Goal: Task Accomplishment & Management: Use online tool/utility

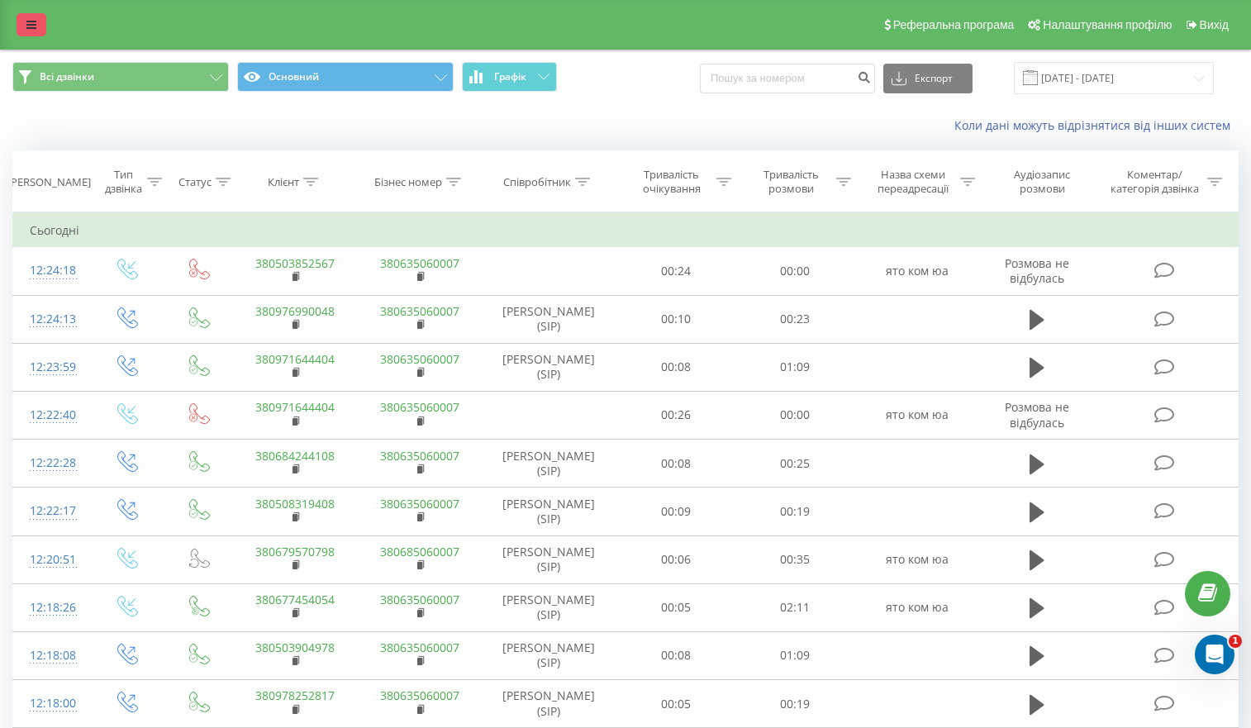
click at [23, 28] on link at bounding box center [32, 24] width 30 height 23
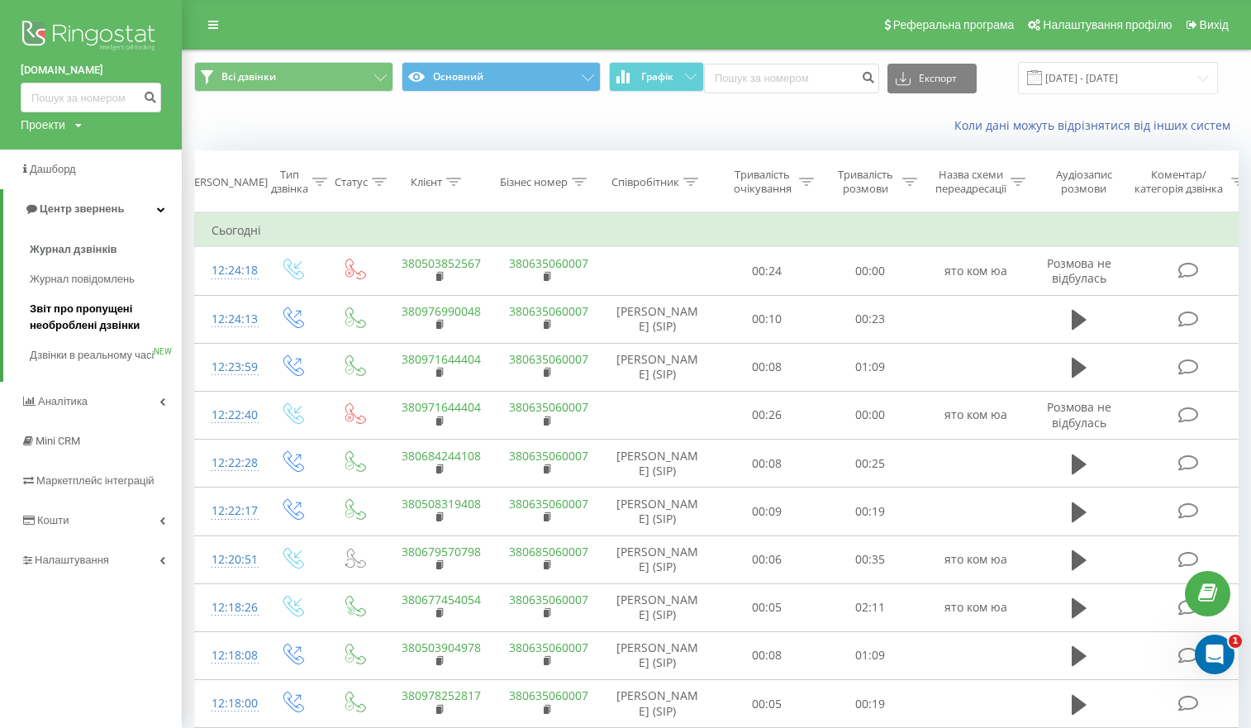
click at [98, 316] on span "Звіт про пропущені необроблені дзвінки" at bounding box center [102, 317] width 144 height 33
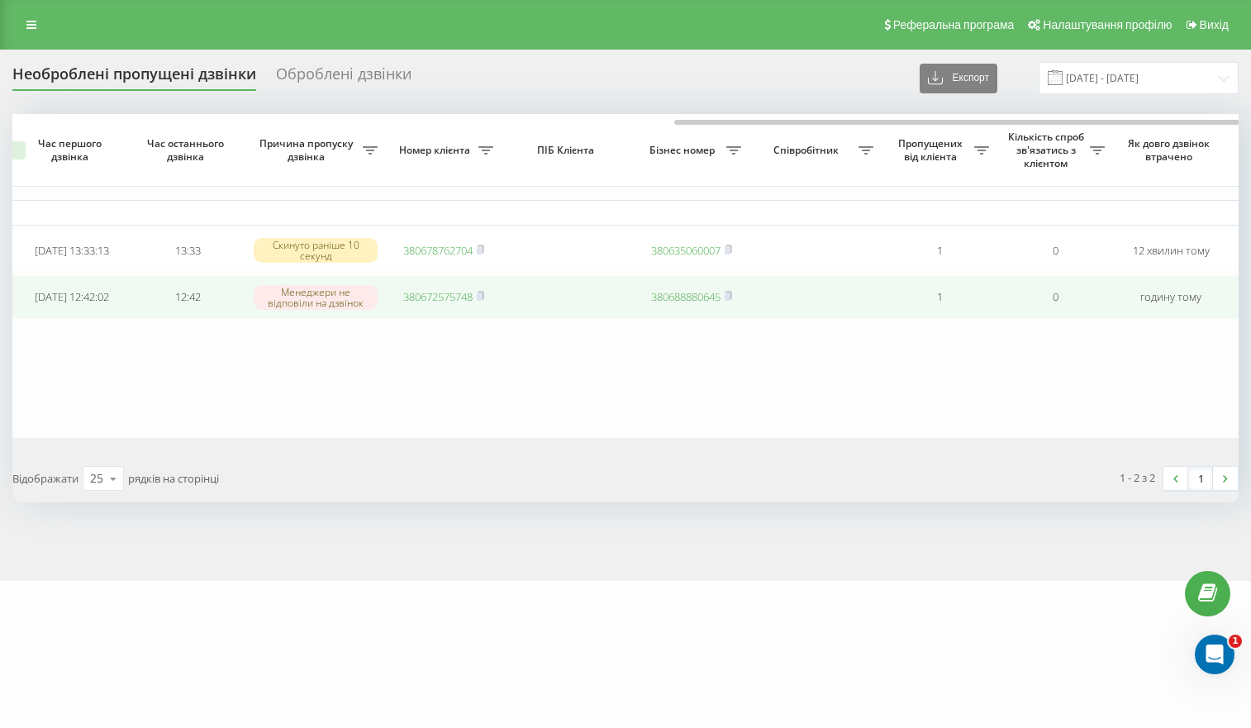
scroll to position [0, 426]
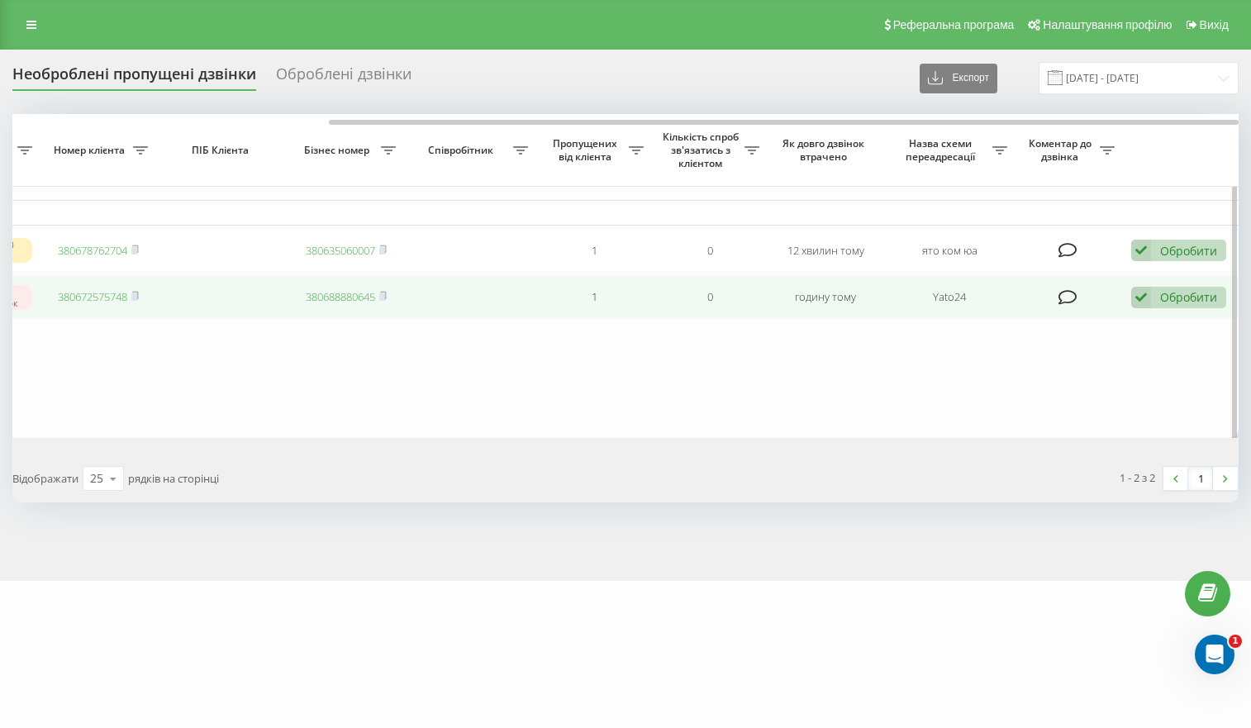
click at [1144, 301] on icon at bounding box center [1141, 298] width 20 height 22
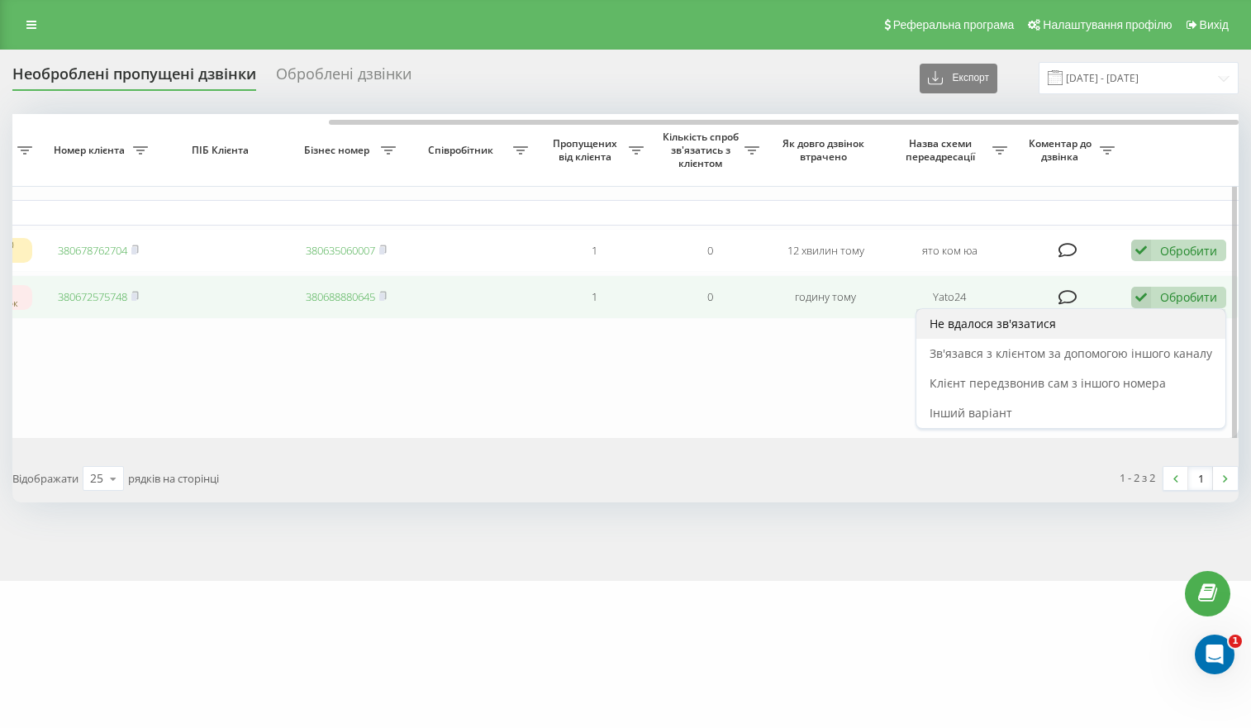
click at [1036, 321] on span "Не вдалося зв'язатися" at bounding box center [993, 324] width 126 height 16
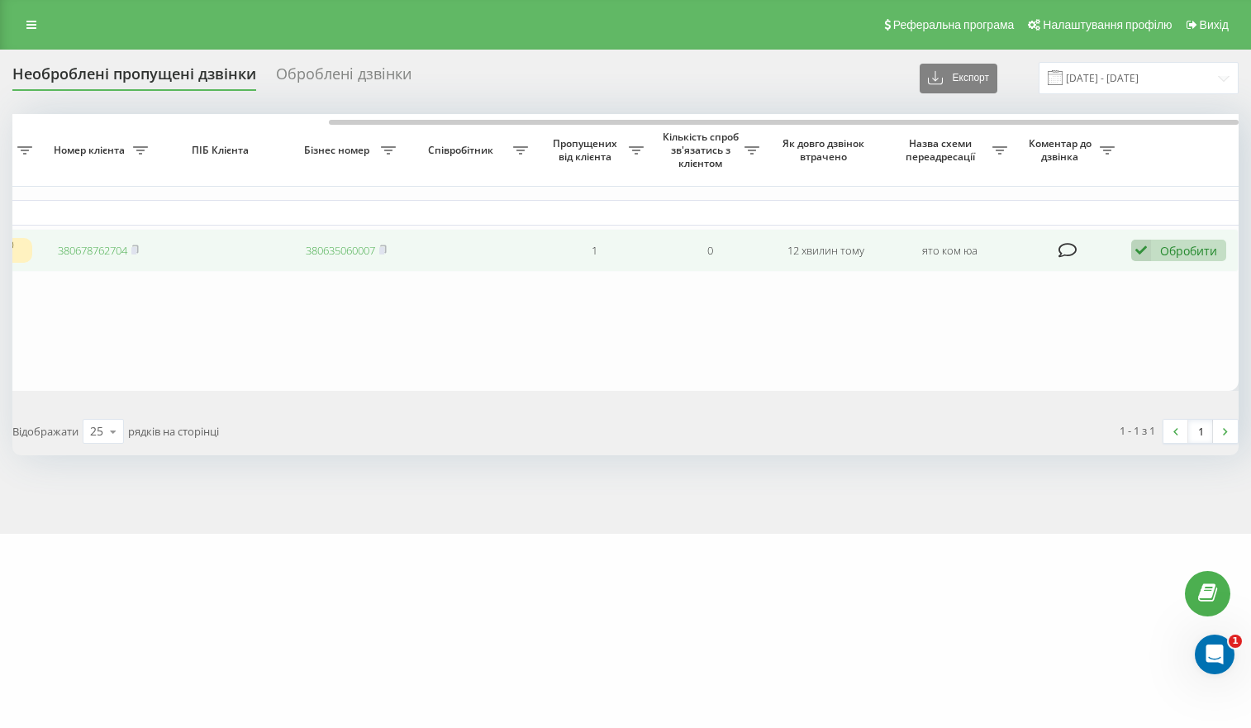
click at [1149, 256] on icon at bounding box center [1141, 251] width 20 height 22
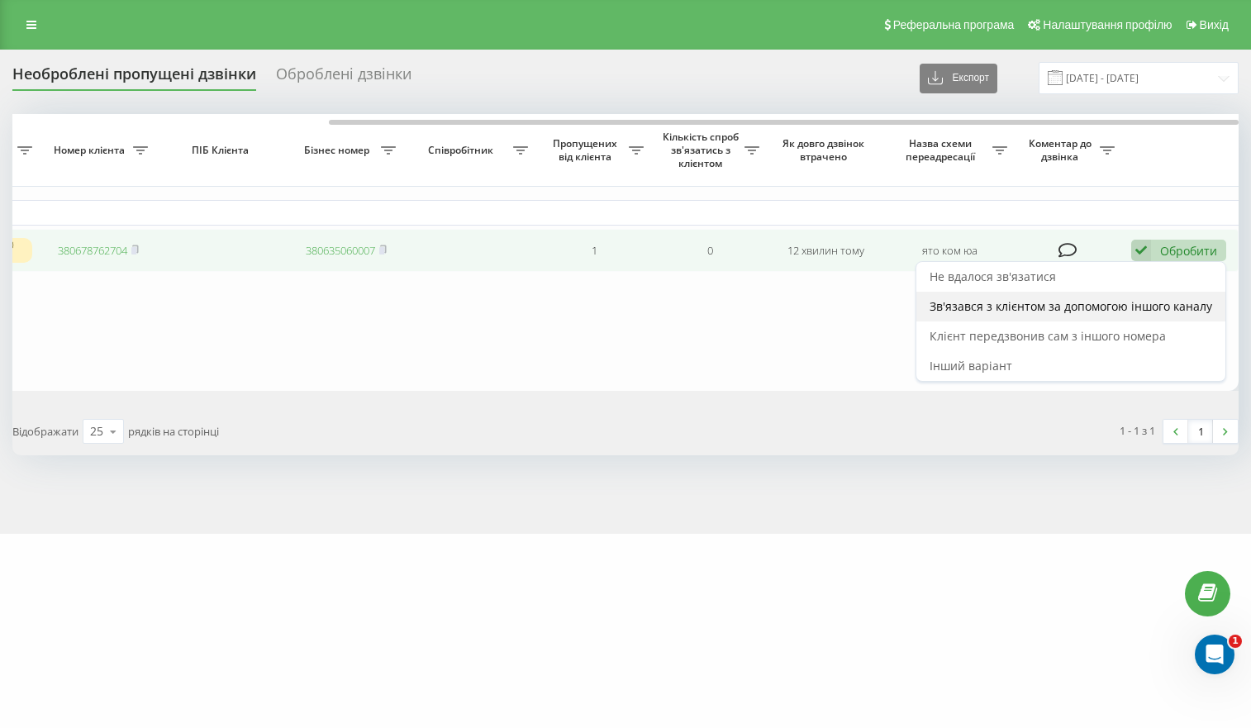
click at [1064, 319] on div "Зв'язався з клієнтом за допомогою іншого каналу" at bounding box center [1070, 307] width 309 height 30
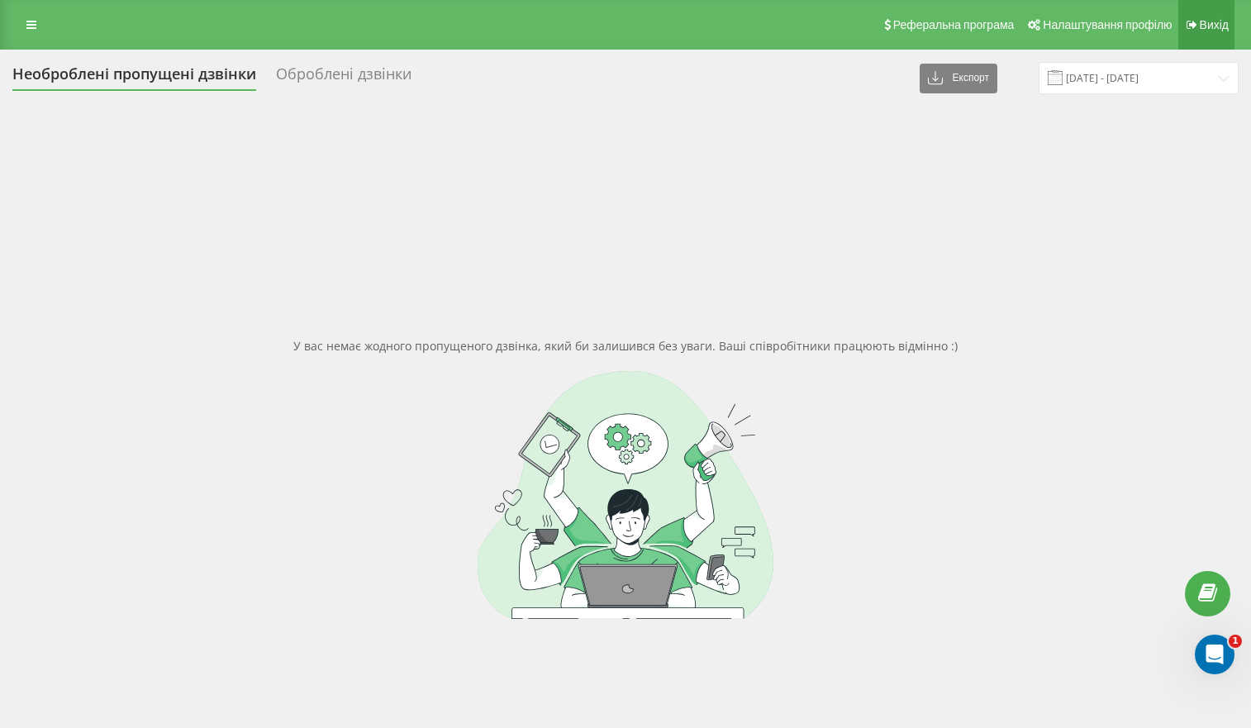
click at [1210, 28] on span "Вихід" at bounding box center [1214, 24] width 29 height 13
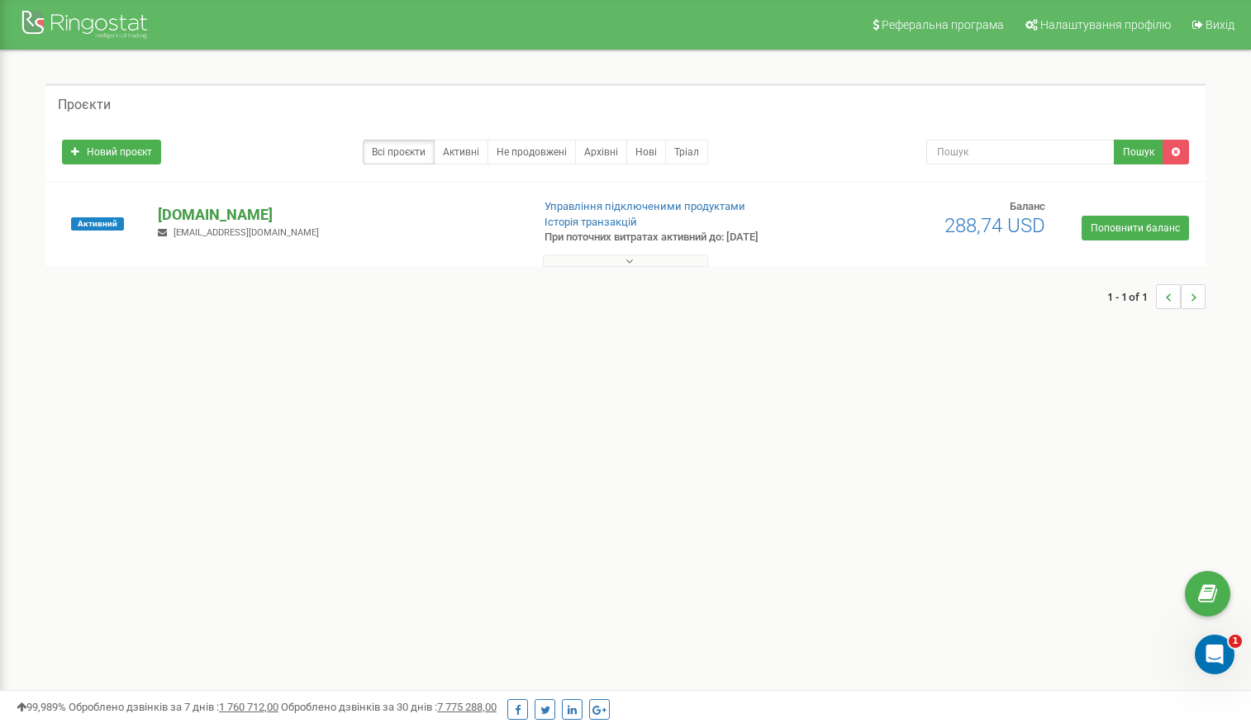
click at [288, 223] on p "[DOMAIN_NAME]" at bounding box center [337, 214] width 359 height 21
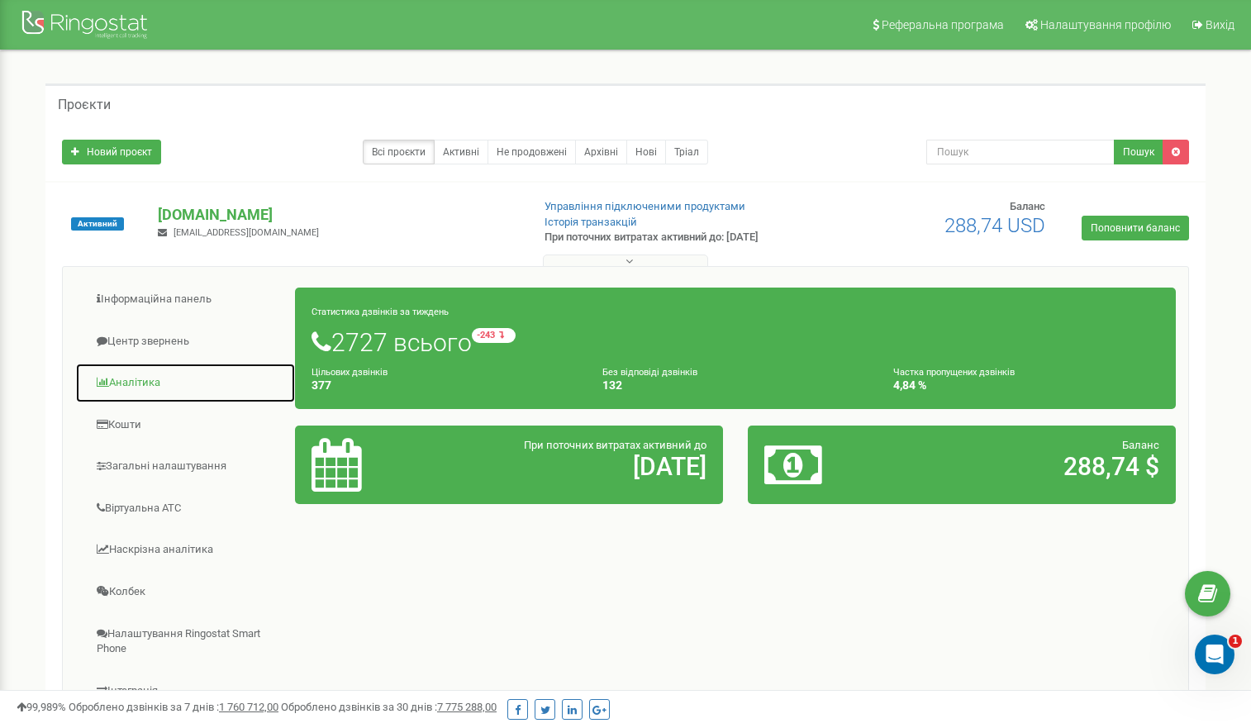
click at [150, 378] on link "Аналiтика" at bounding box center [185, 383] width 221 height 40
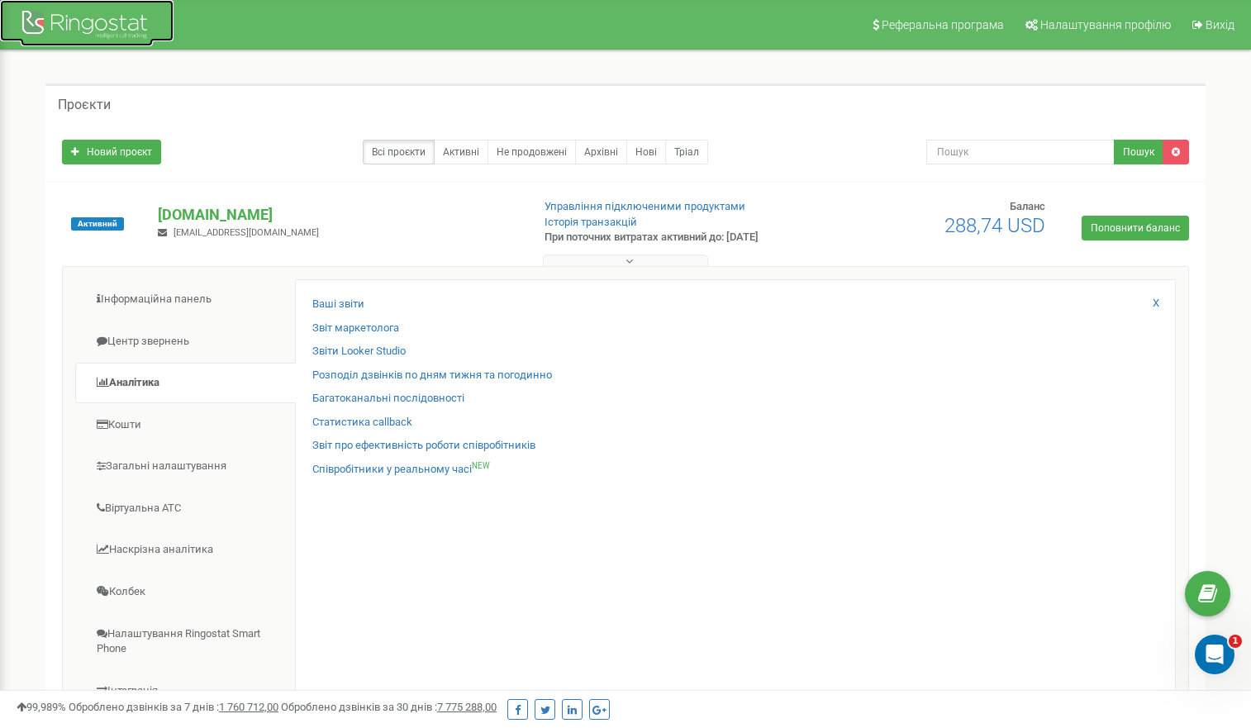
click at [99, 24] on div at bounding box center [87, 27] width 132 height 40
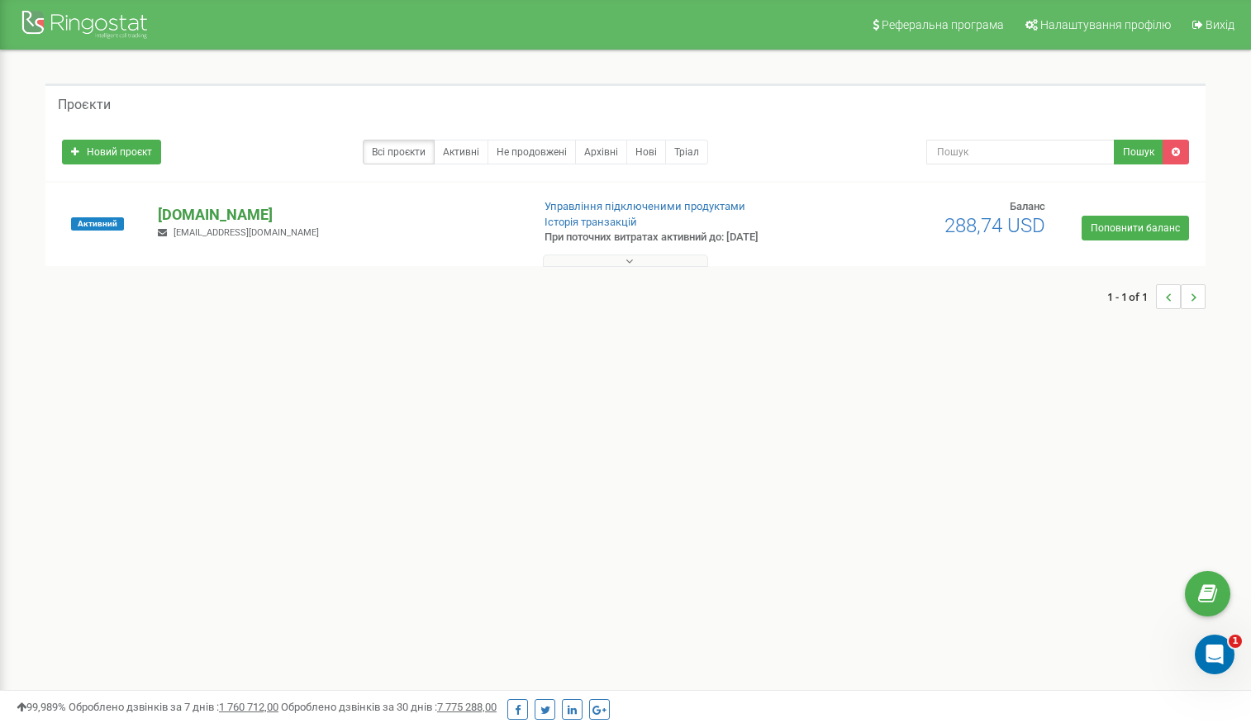
click at [391, 221] on p "[DOMAIN_NAME]" at bounding box center [337, 214] width 359 height 21
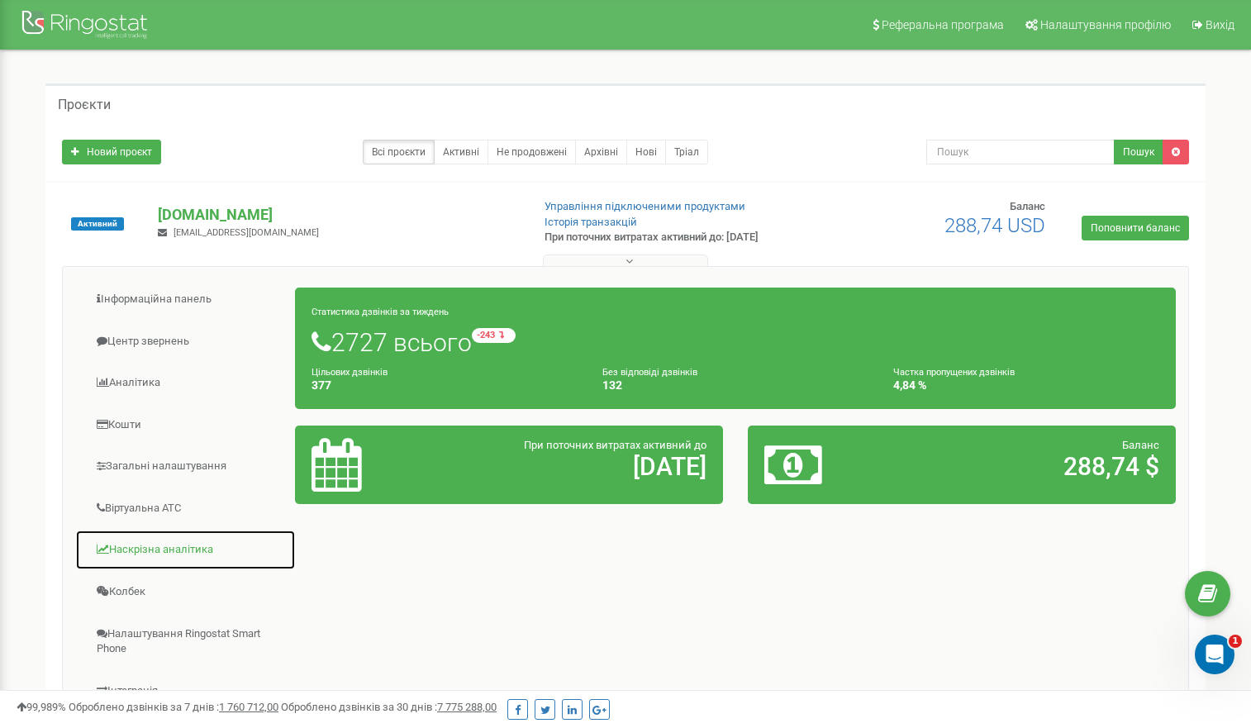
click at [178, 550] on link "Наскрізна аналітика" at bounding box center [185, 550] width 221 height 40
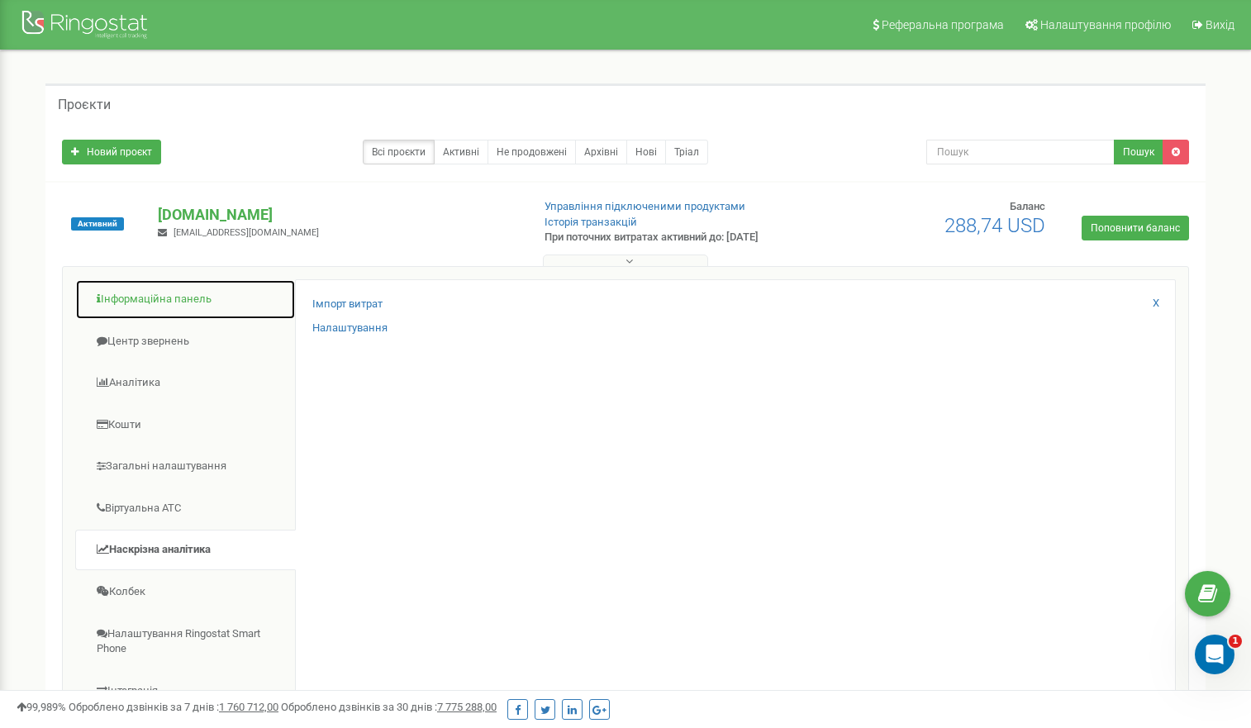
click at [159, 307] on link "Інформаційна панель" at bounding box center [185, 299] width 221 height 40
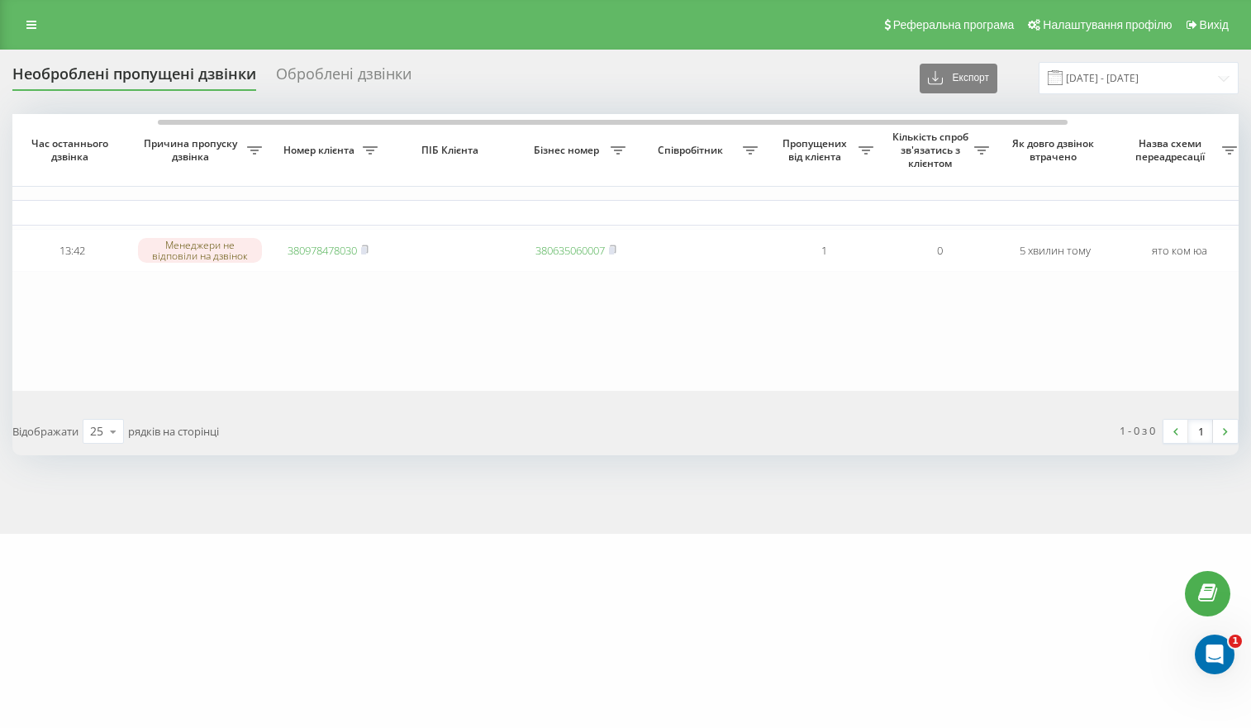
scroll to position [0, 206]
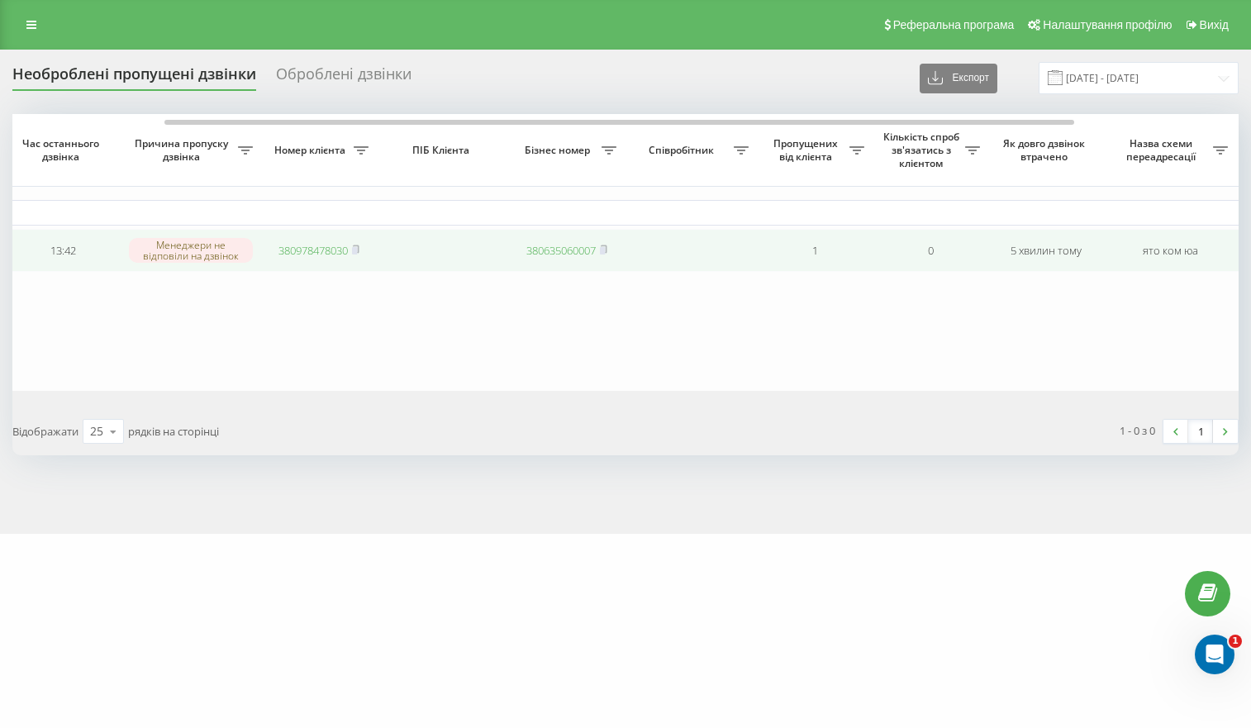
click at [332, 253] on link "380978478030" at bounding box center [312, 250] width 69 height 15
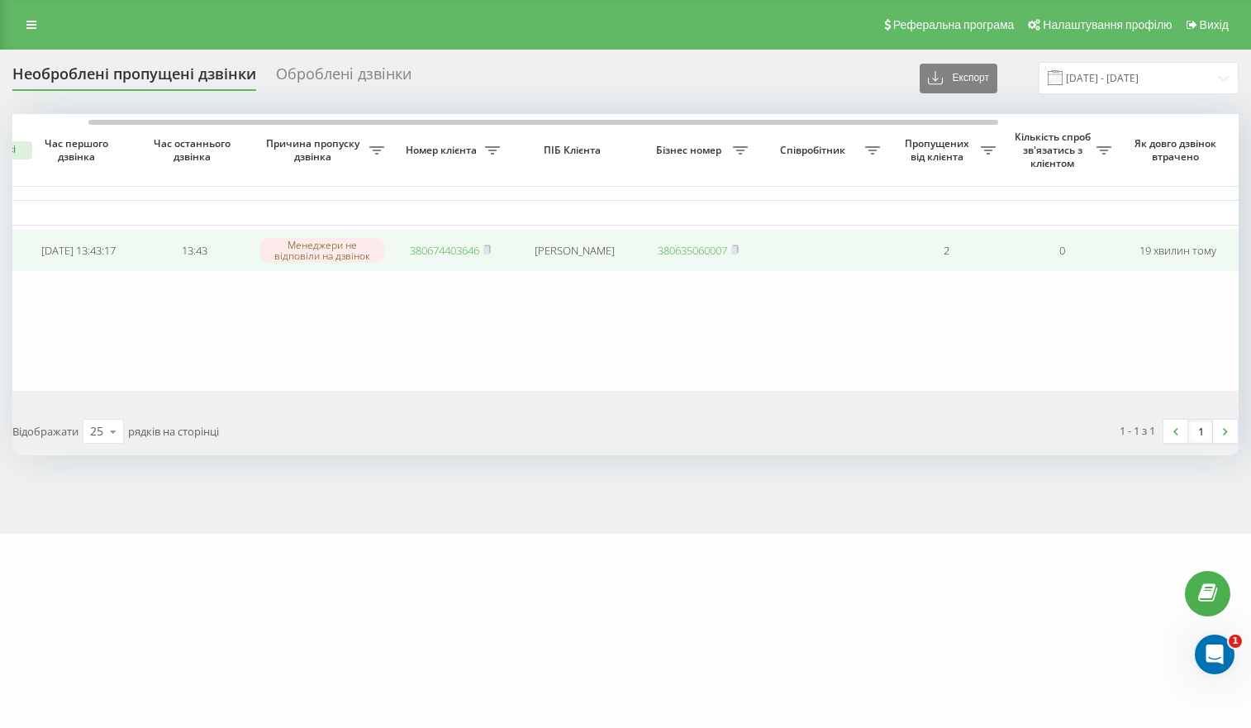
scroll to position [0, 89]
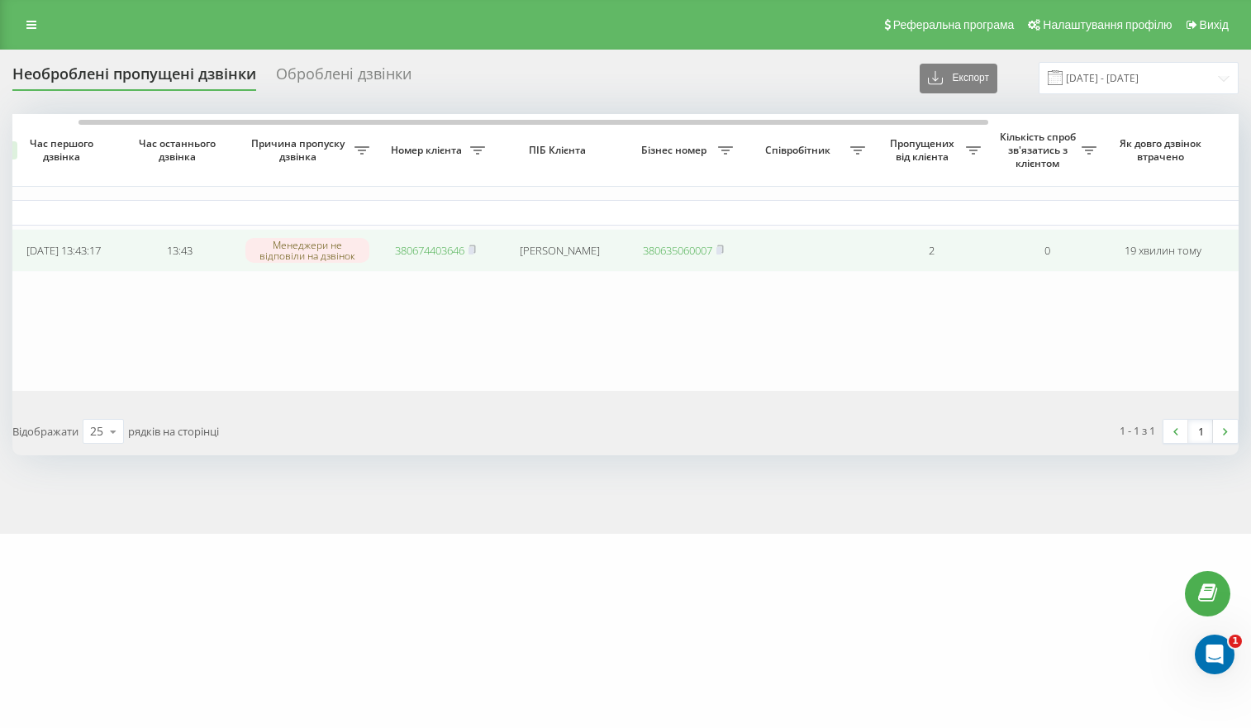
click at [450, 252] on link "380674403646" at bounding box center [429, 250] width 69 height 15
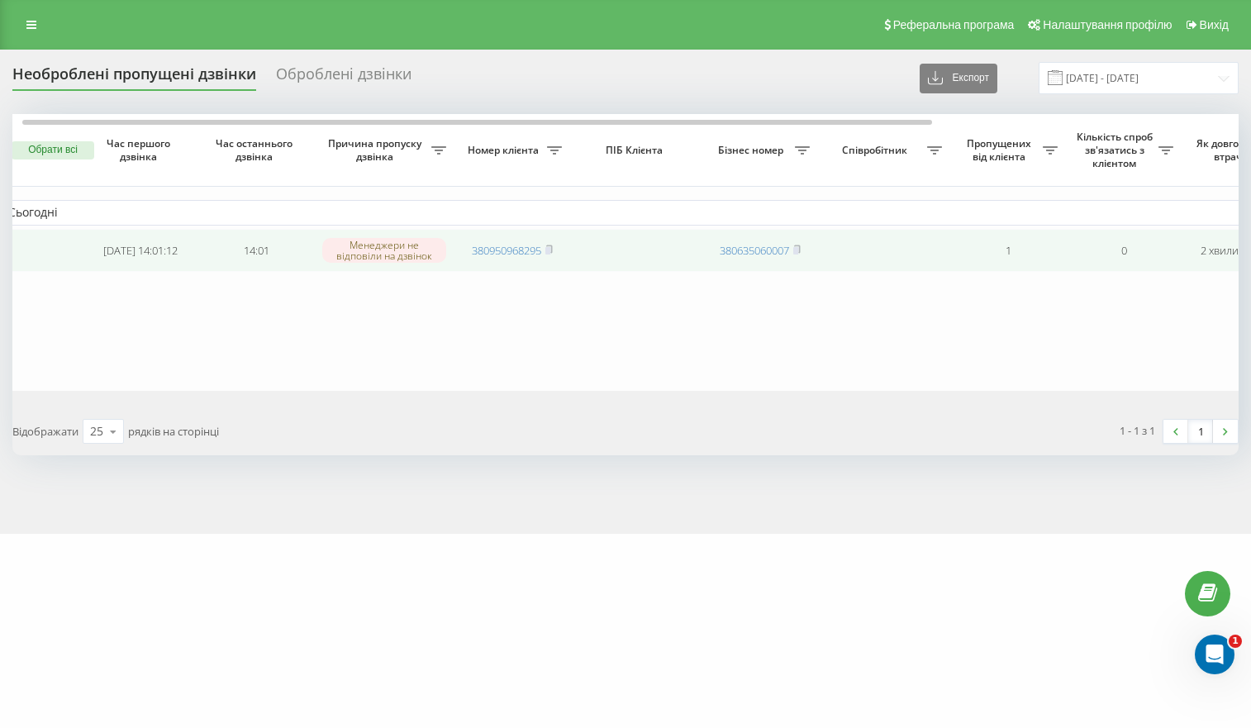
scroll to position [0, 13]
click at [526, 245] on link "380950968295" at bounding box center [505, 250] width 69 height 15
click at [487, 254] on link "380950968295" at bounding box center [505, 250] width 69 height 15
